Goal: Task Accomplishment & Management: Use online tool/utility

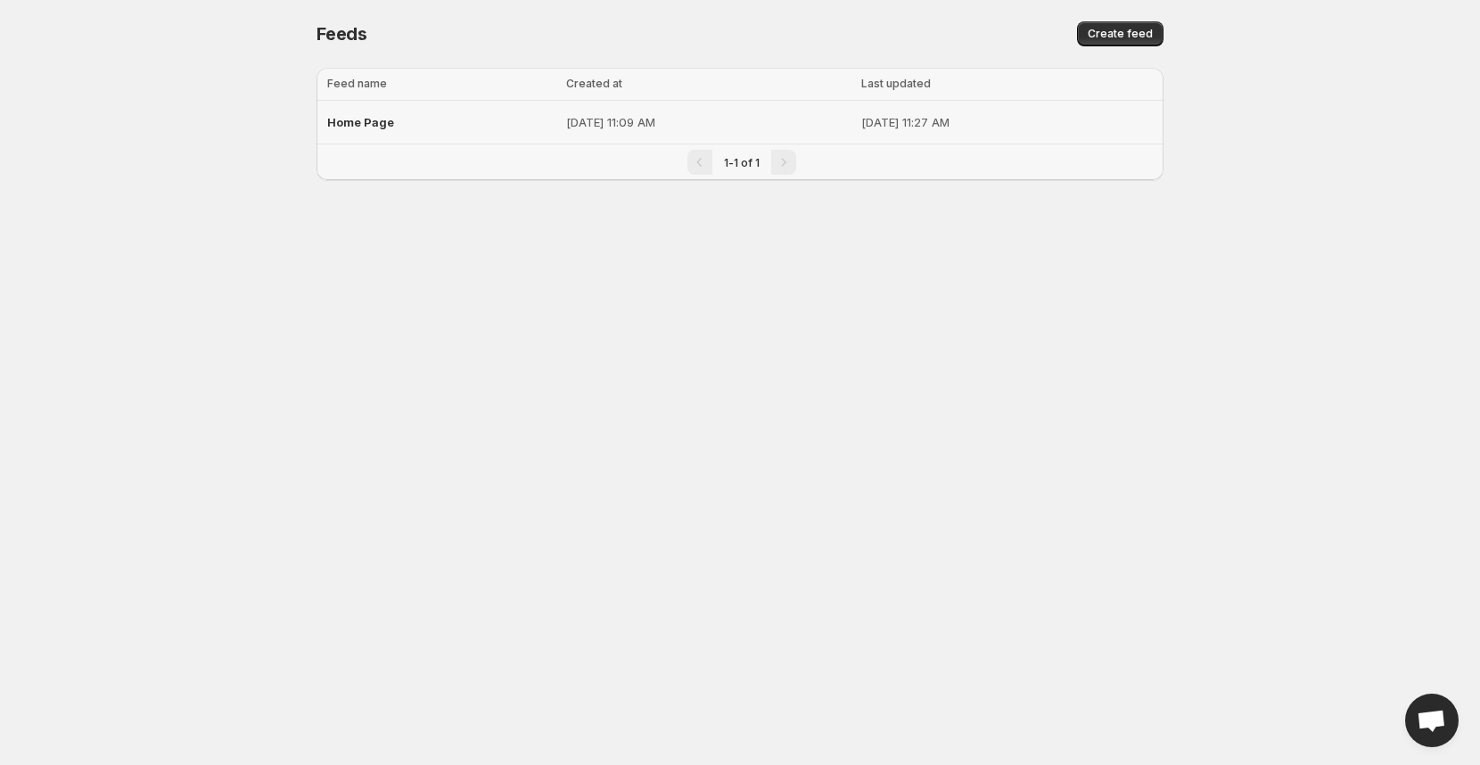
click at [455, 133] on div "Home Page" at bounding box center [441, 122] width 228 height 32
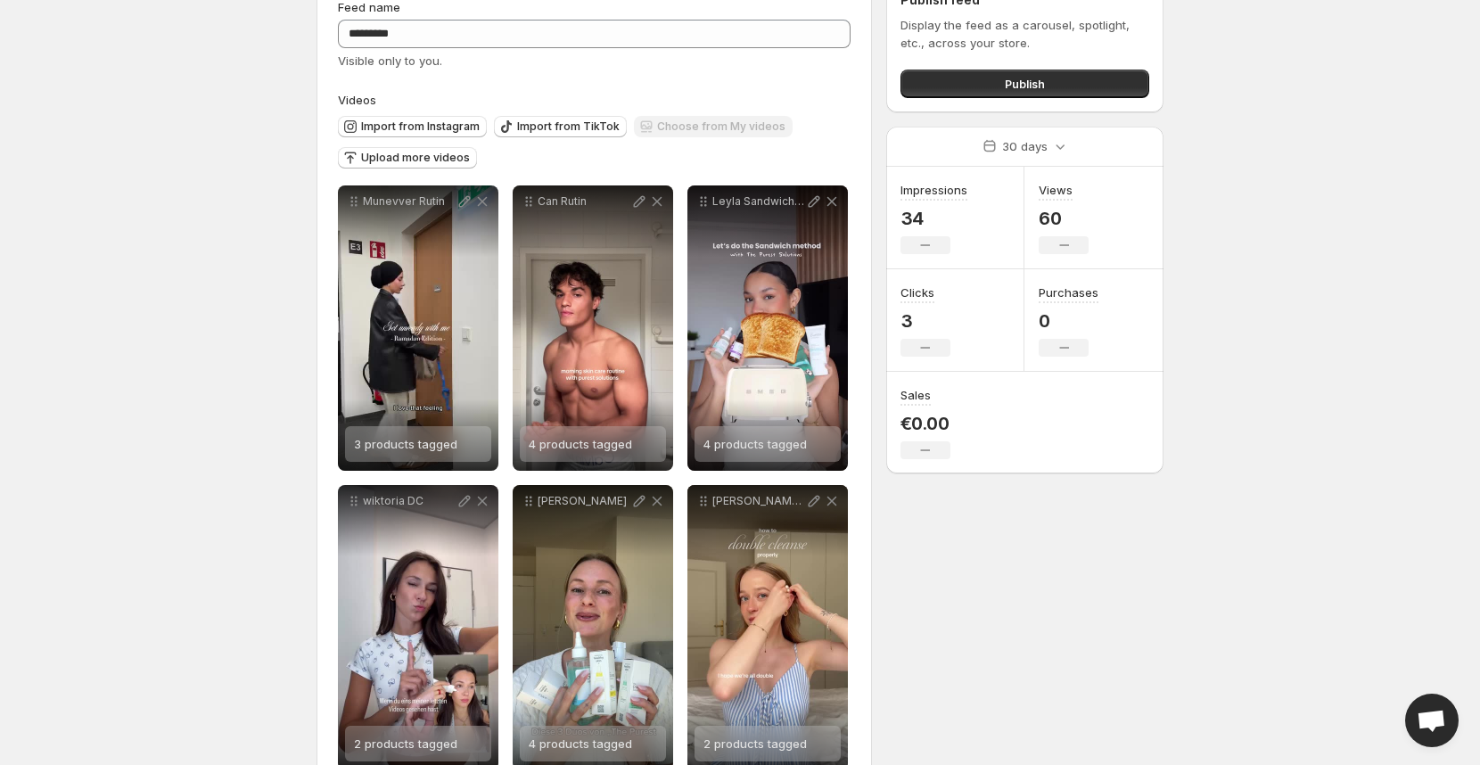
scroll to position [140, 0]
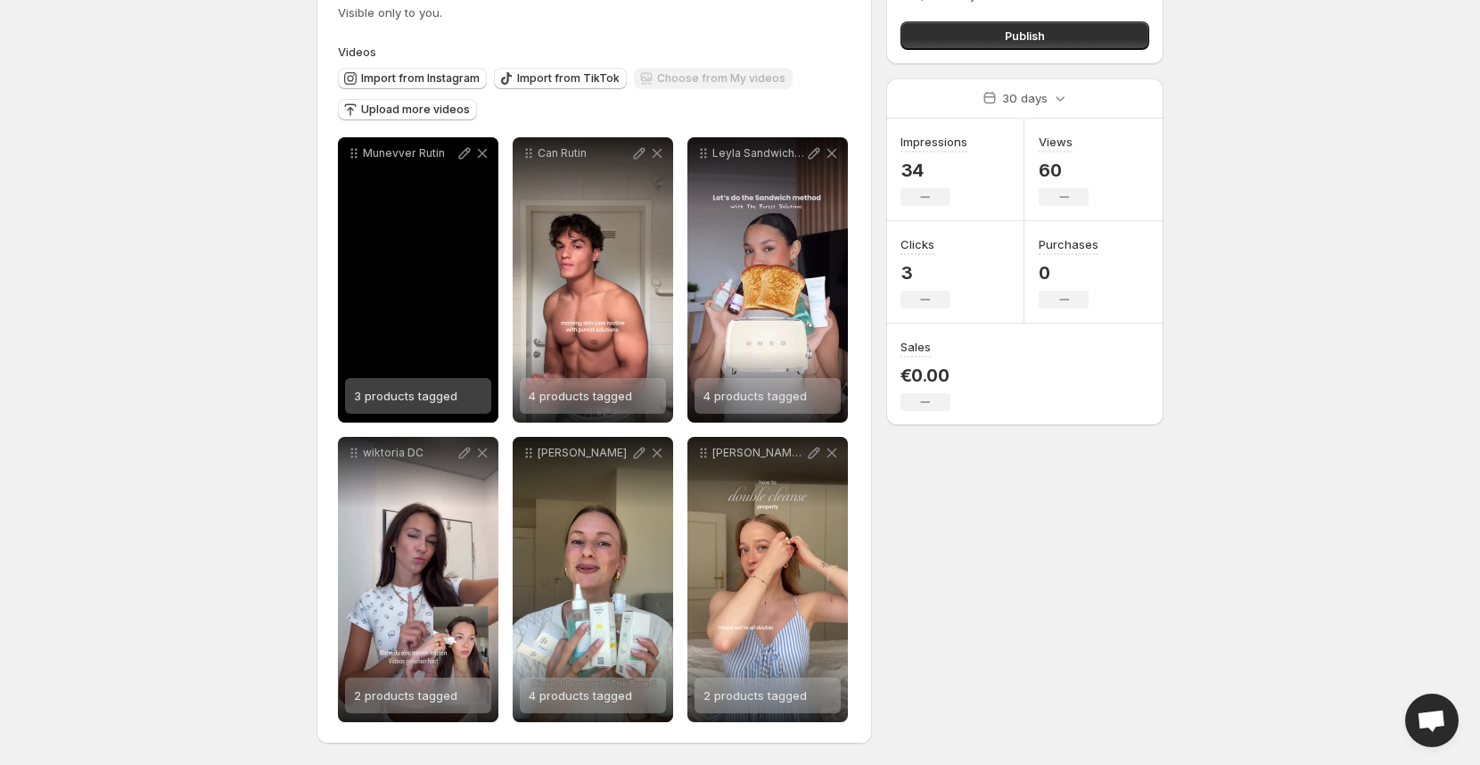
click at [424, 393] on span "3 products tagged" at bounding box center [405, 396] width 103 height 14
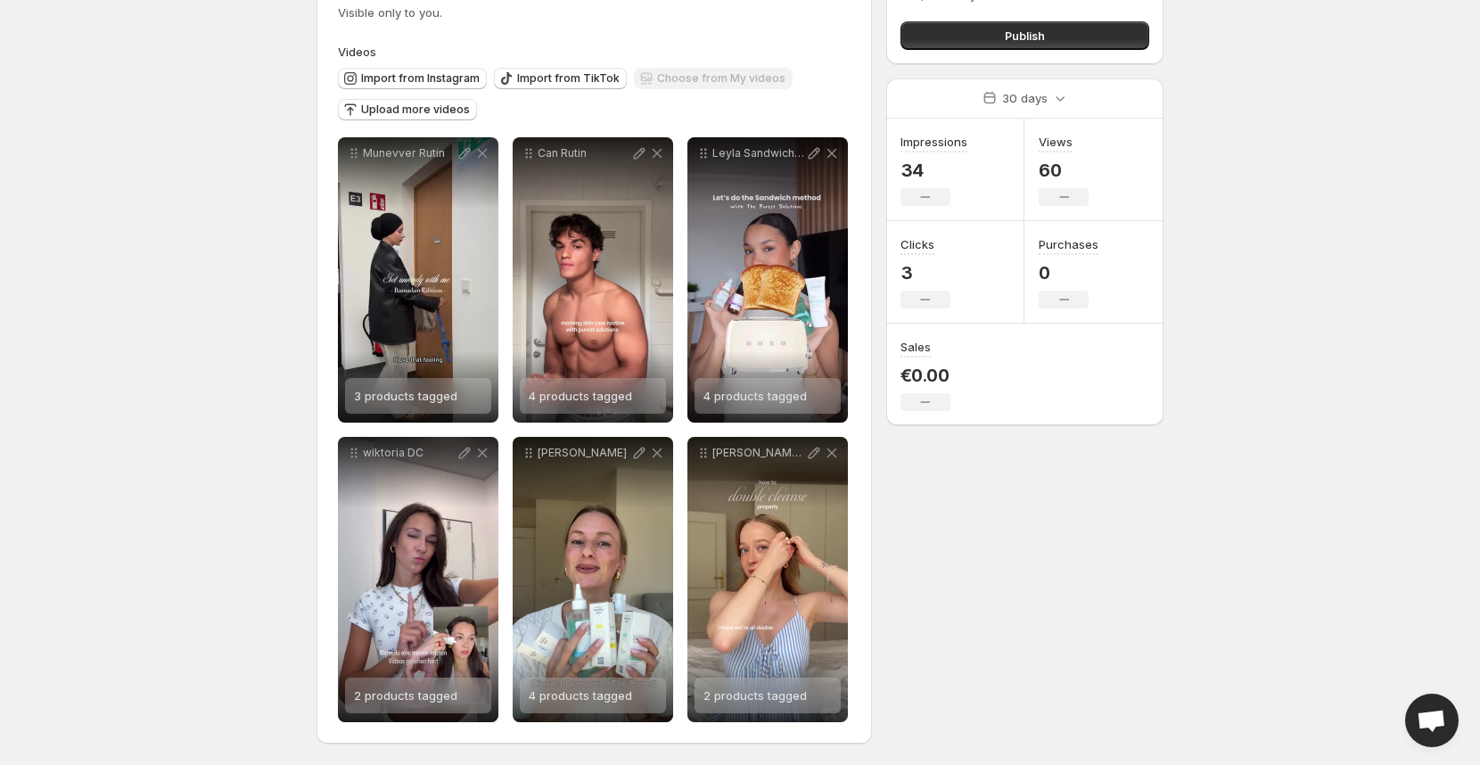
click at [1074, 18] on div "Publish" at bounding box center [1025, 32] width 249 height 36
click at [1069, 29] on button "Publish" at bounding box center [1025, 35] width 249 height 29
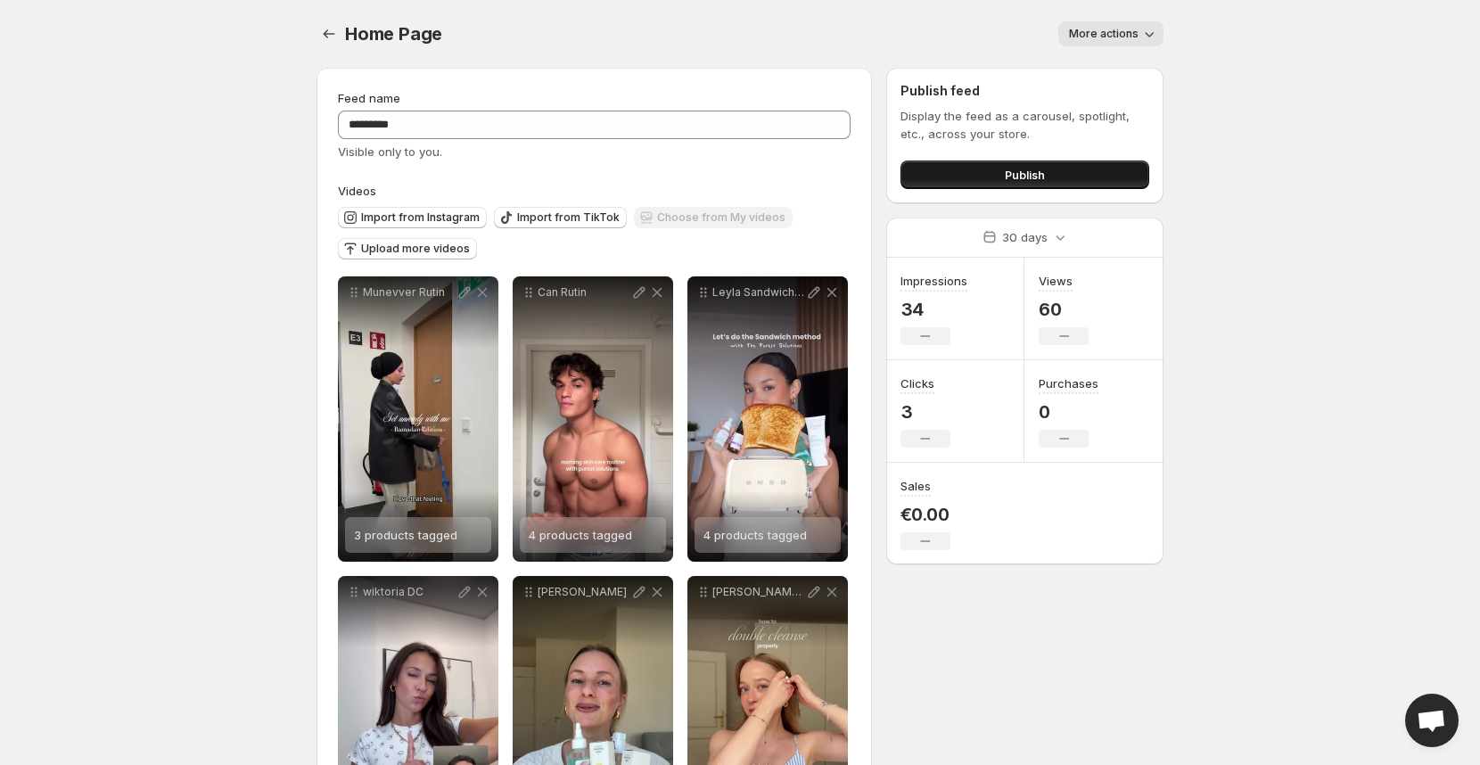
click at [1046, 179] on button "Publish" at bounding box center [1025, 175] width 249 height 29
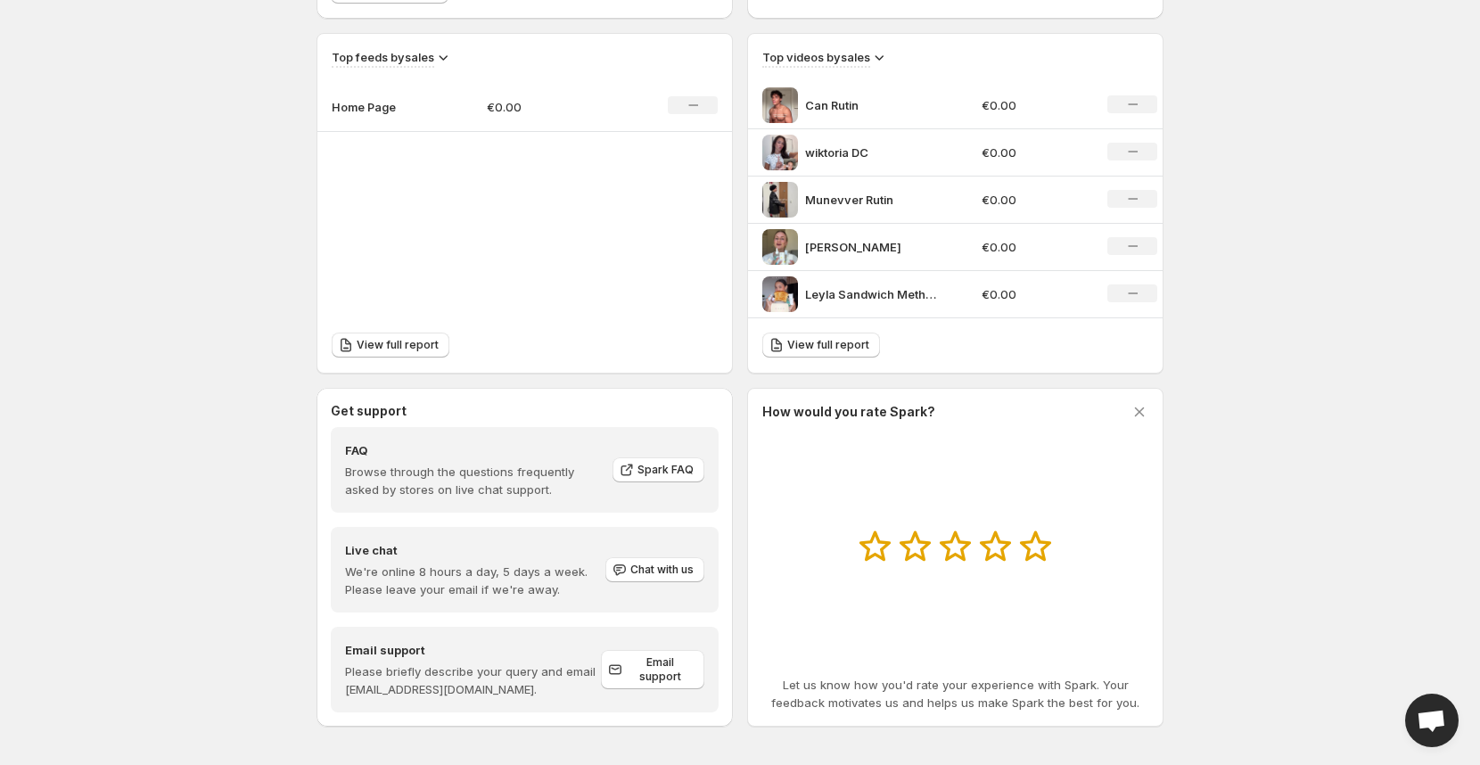
scroll to position [598, 0]
click at [1138, 414] on icon at bounding box center [1140, 411] width 18 height 18
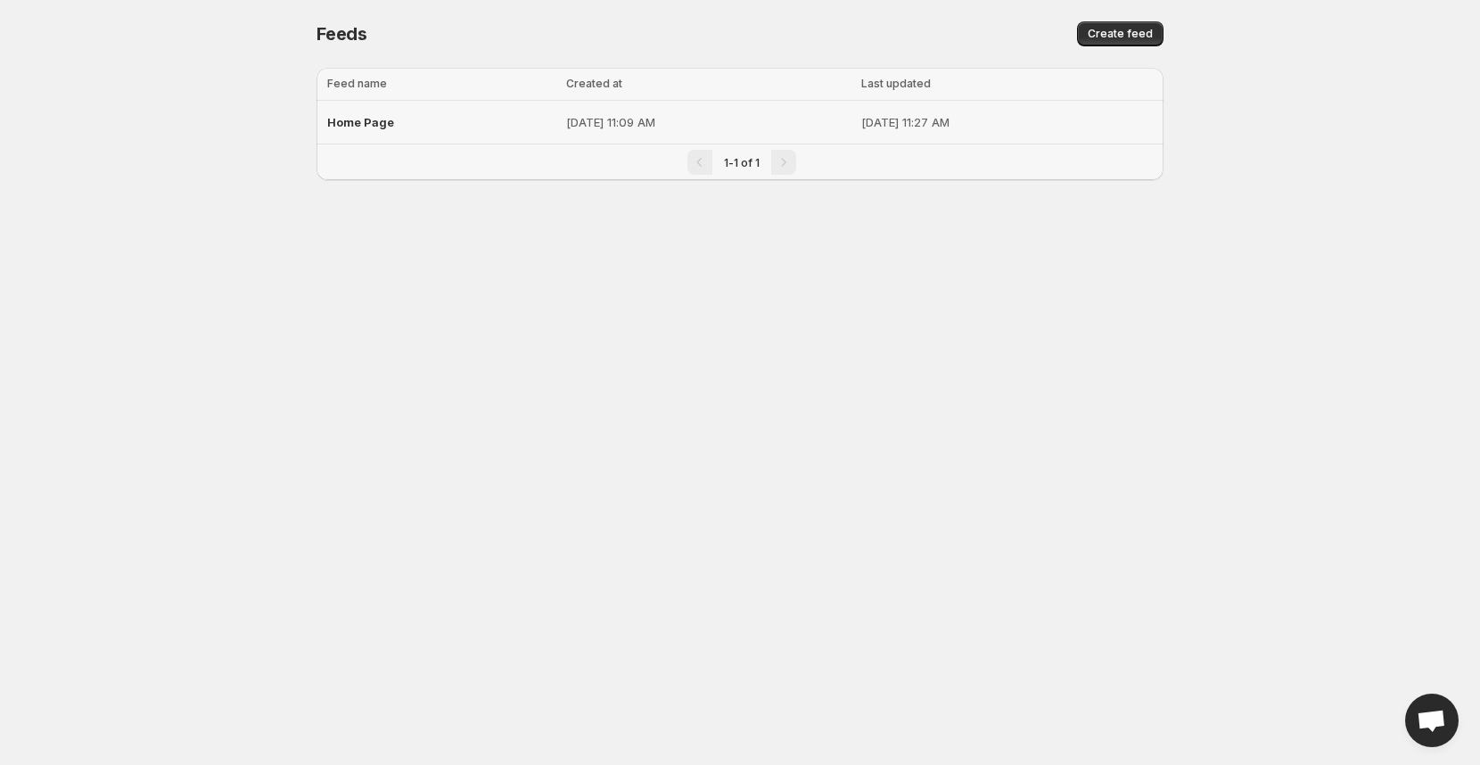
click at [811, 113] on p "[DATE] 11:09 AM" at bounding box center [708, 122] width 284 height 18
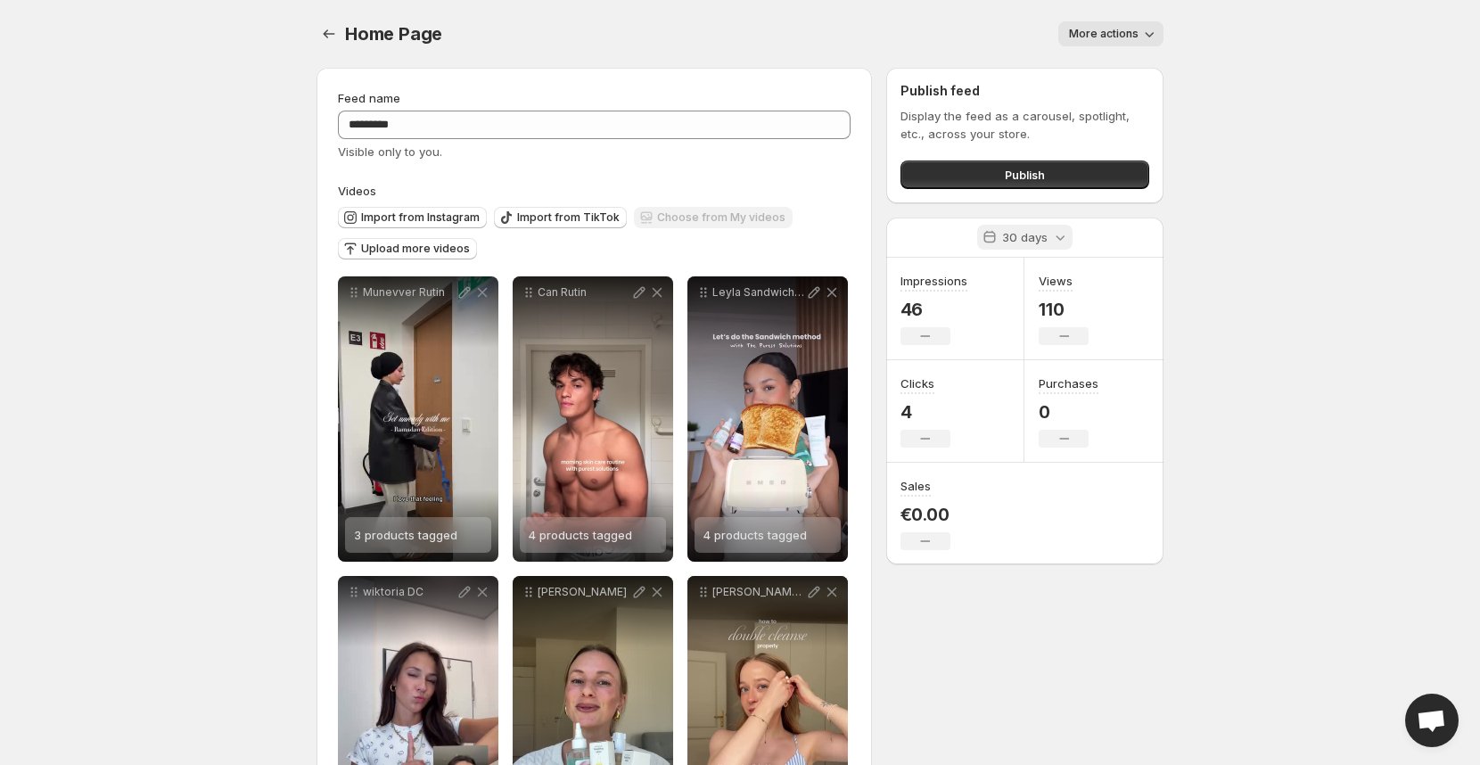
click at [1067, 245] on icon at bounding box center [1061, 237] width 18 height 18
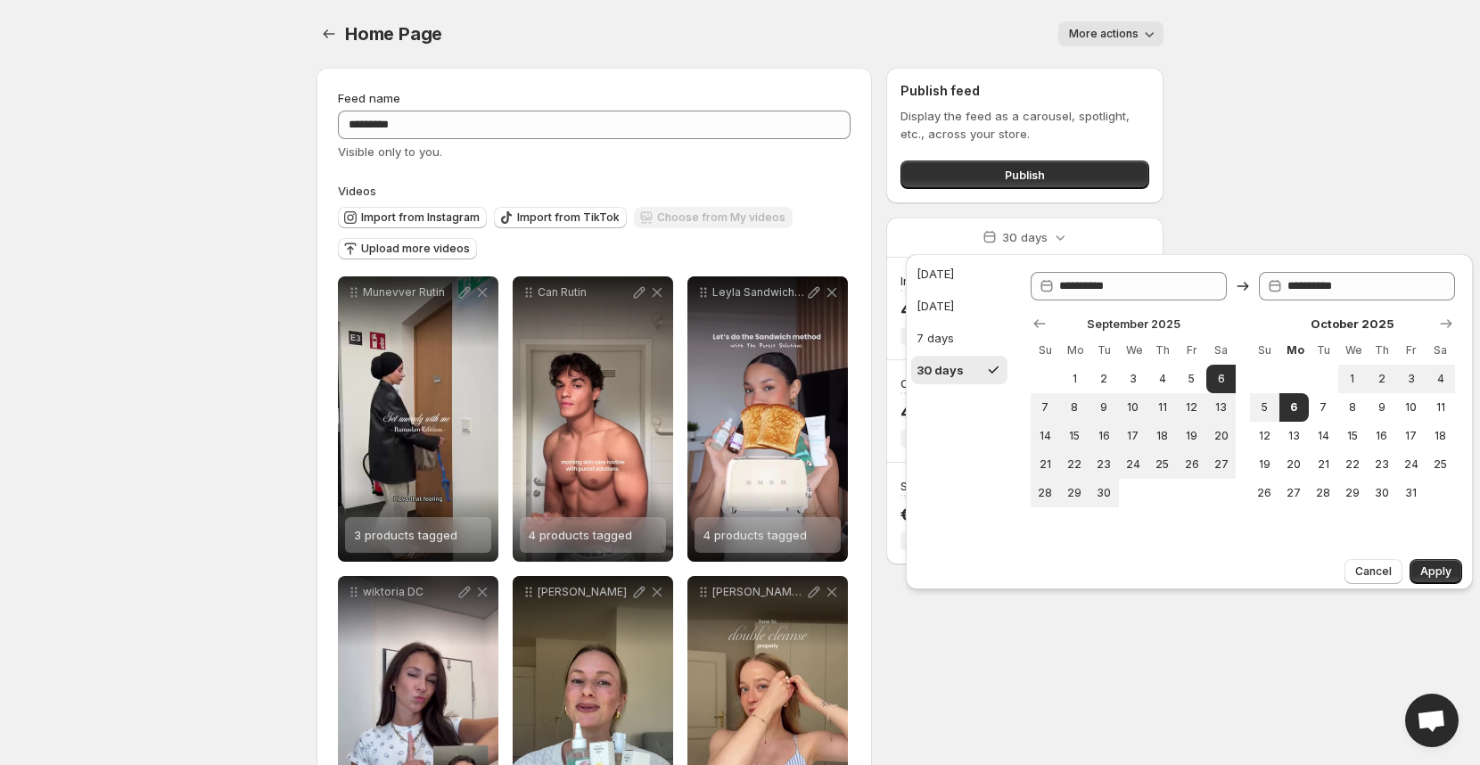
click at [1262, 139] on body "**********" at bounding box center [740, 382] width 1480 height 765
